Goal: Information Seeking & Learning: Learn about a topic

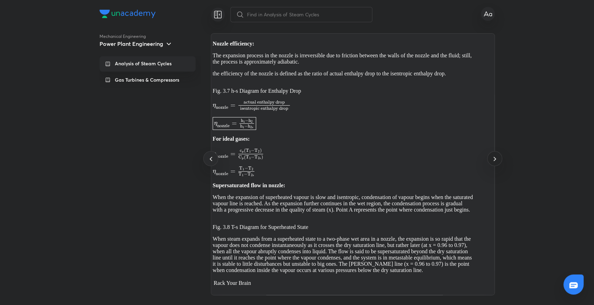
click at [490, 157] on icon at bounding box center [494, 159] width 8 height 8
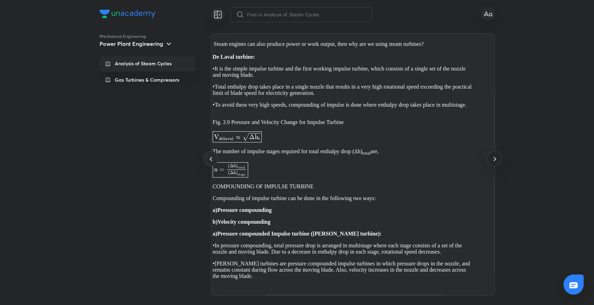
click at [490, 157] on icon at bounding box center [494, 159] width 8 height 8
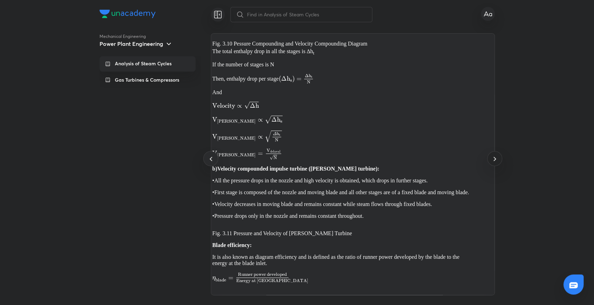
click at [490, 157] on icon at bounding box center [494, 159] width 8 height 8
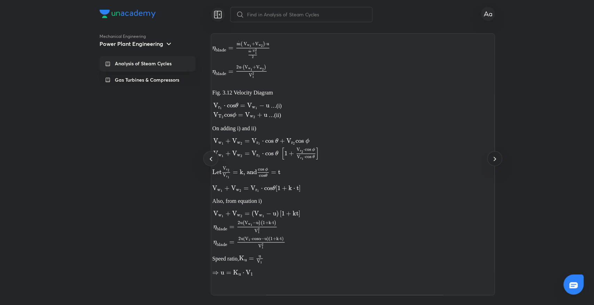
click at [490, 157] on icon at bounding box center [494, 159] width 8 height 8
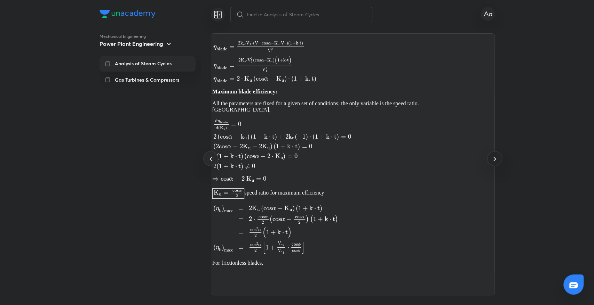
click at [490, 157] on icon at bounding box center [494, 159] width 8 height 8
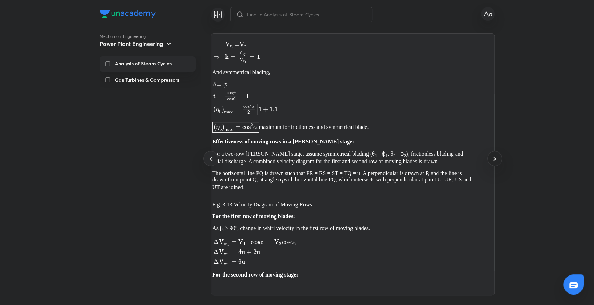
click at [490, 157] on icon at bounding box center [494, 159] width 8 height 8
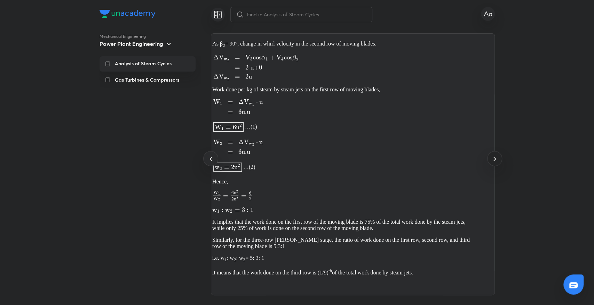
click at [490, 157] on icon at bounding box center [494, 159] width 8 height 8
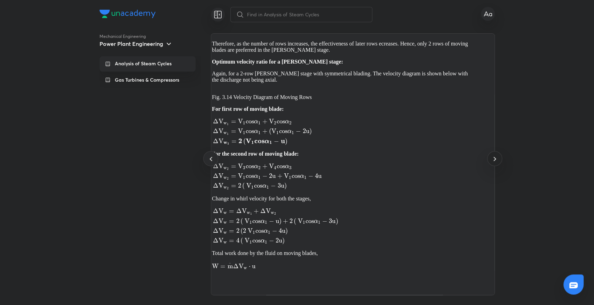
click at [490, 157] on icon at bounding box center [494, 159] width 8 height 8
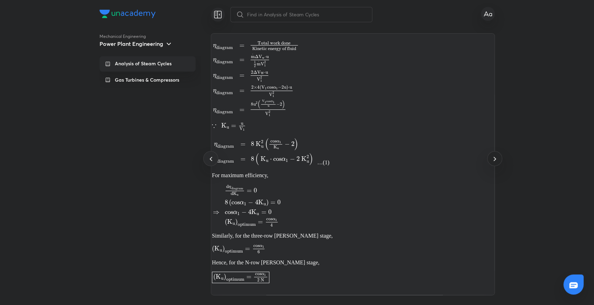
click at [490, 157] on icon at bounding box center [494, 159] width 8 height 8
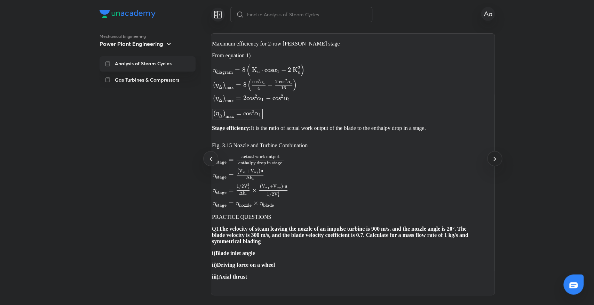
click at [490, 157] on icon at bounding box center [494, 159] width 8 height 8
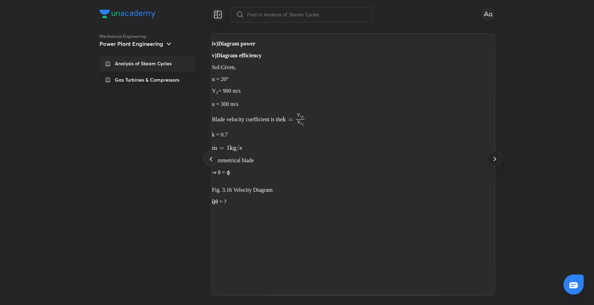
click at [490, 157] on icon at bounding box center [494, 159] width 8 height 8
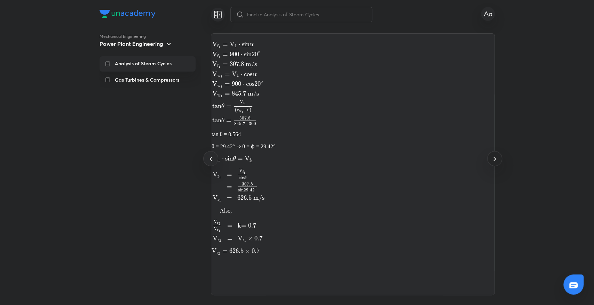
click at [490, 157] on icon at bounding box center [494, 159] width 8 height 8
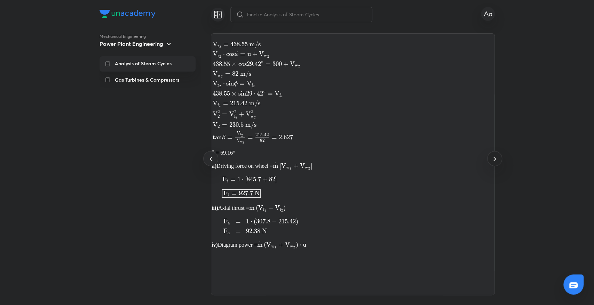
click at [490, 157] on icon at bounding box center [494, 159] width 8 height 8
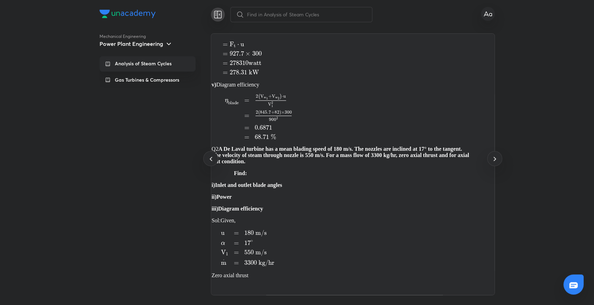
click at [217, 15] on icon at bounding box center [217, 14] width 0 height 7
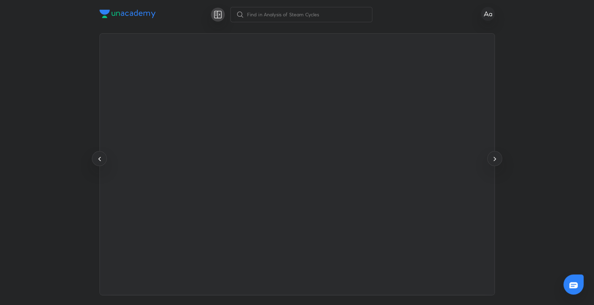
scroll to position [0, 50095]
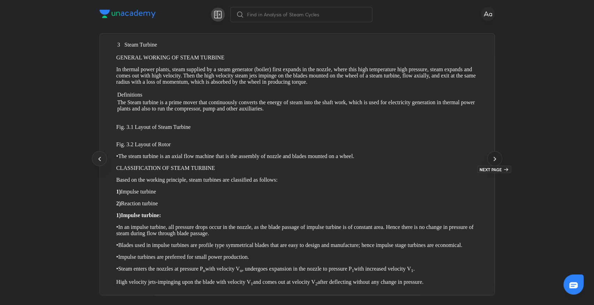
click at [498, 156] on div at bounding box center [494, 158] width 15 height 15
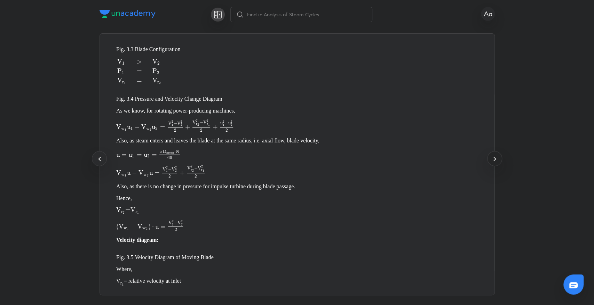
click at [498, 156] on div at bounding box center [494, 158] width 15 height 15
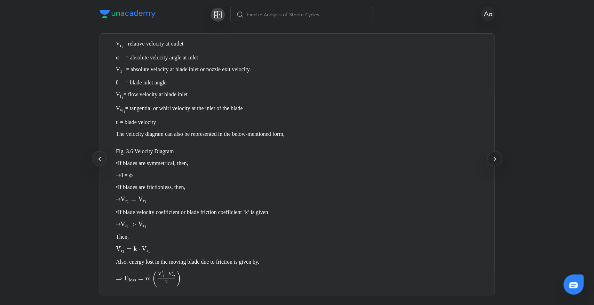
click at [498, 156] on div at bounding box center [494, 158] width 15 height 15
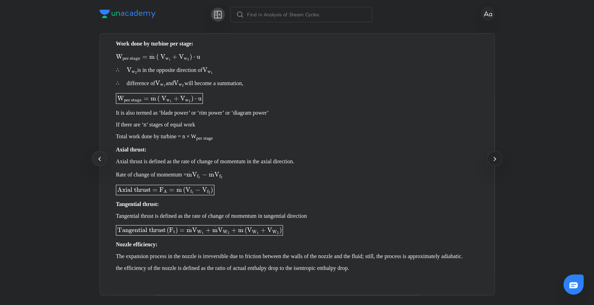
click at [498, 156] on div at bounding box center [494, 158] width 15 height 15
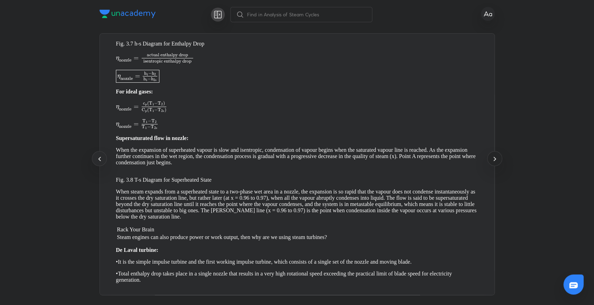
click at [498, 156] on div at bounding box center [494, 158] width 15 height 15
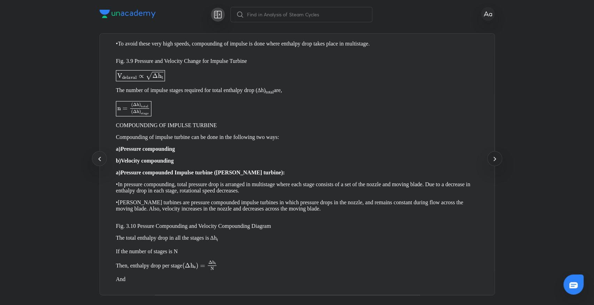
click at [498, 156] on div at bounding box center [494, 158] width 15 height 15
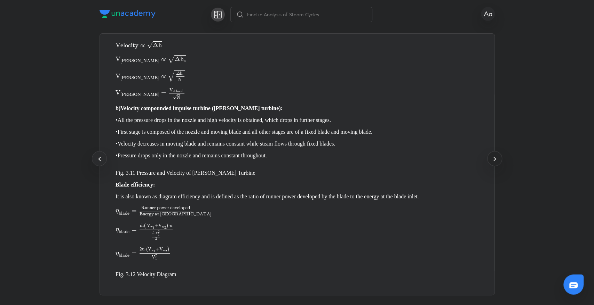
click at [498, 156] on div at bounding box center [494, 158] width 15 height 15
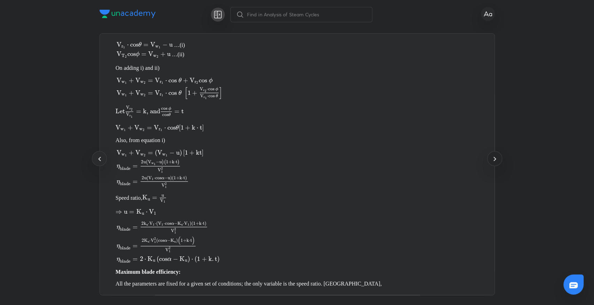
click at [498, 156] on div at bounding box center [494, 158] width 15 height 15
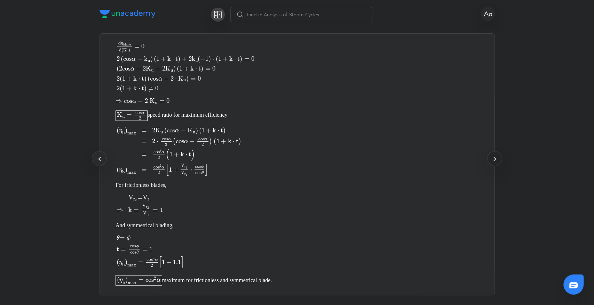
click at [498, 156] on div at bounding box center [494, 158] width 15 height 15
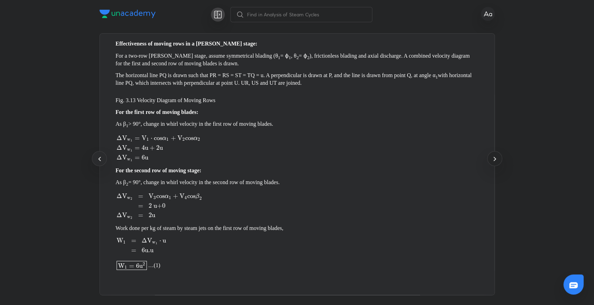
click at [498, 156] on div at bounding box center [494, 158] width 15 height 15
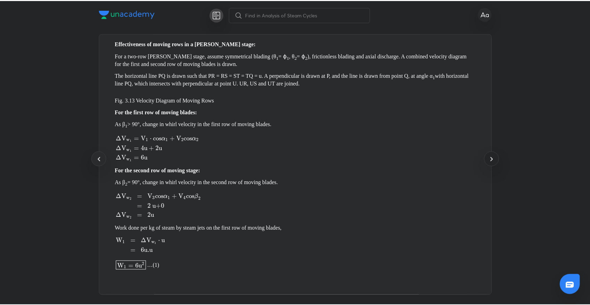
scroll to position [0, 25640]
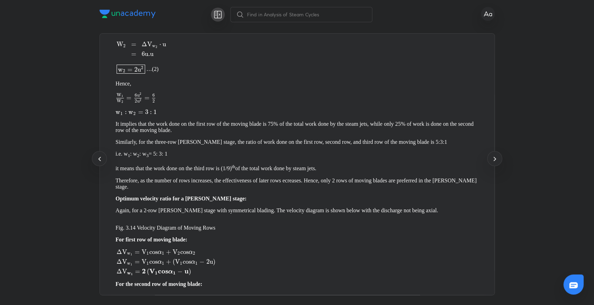
click at [147, 15] on img at bounding box center [127, 14] width 56 height 8
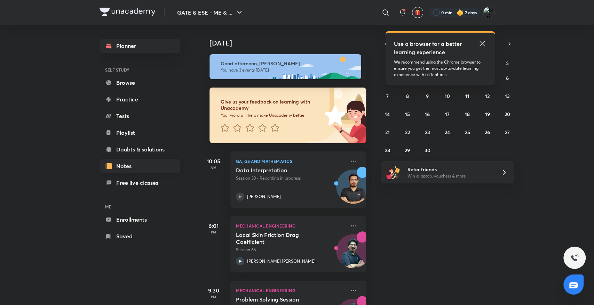
click at [125, 170] on link "Notes" at bounding box center [139, 166] width 81 height 14
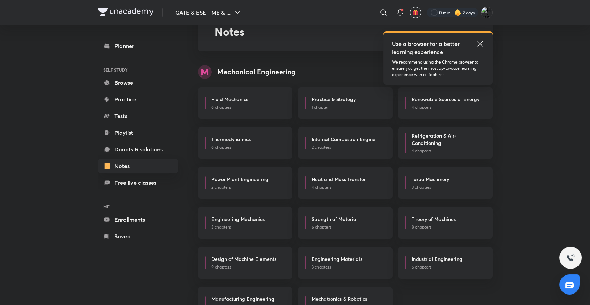
scroll to position [39, 0]
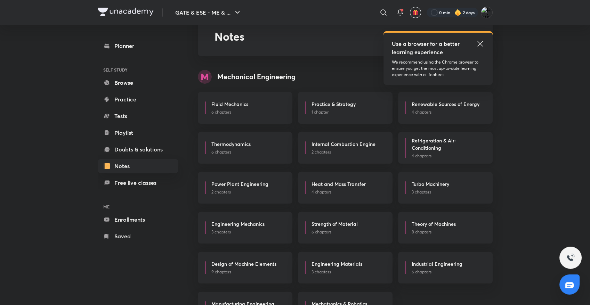
click at [432, 151] on h6 "Refrigeration & Air- Conditioning" at bounding box center [447, 144] width 70 height 15
